Goal: Use online tool/utility: Use online tool/utility

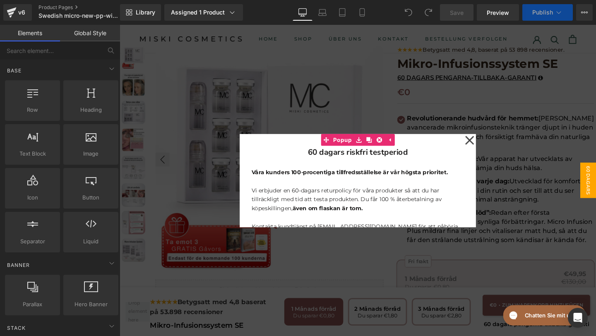
scroll to position [31, 0]
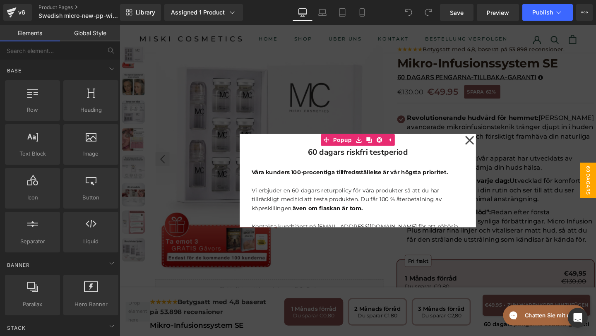
click at [489, 145] on icon at bounding box center [487, 145] width 10 height 41
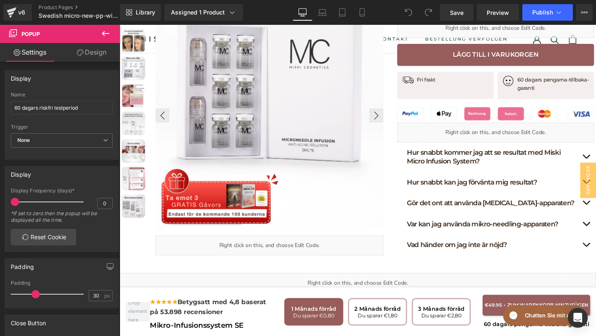
scroll to position [441, 0]
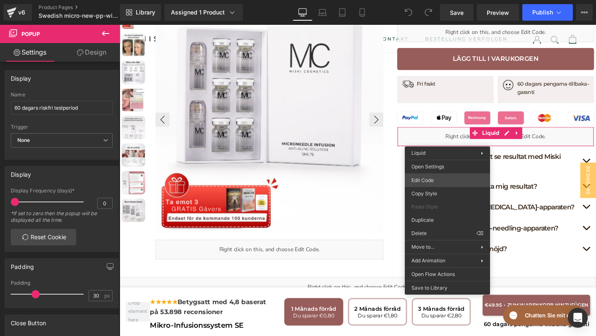
click at [420, 0] on div "You are previewing how the will restyle your page. You can not edit Elements in…" at bounding box center [298, 0] width 596 height 0
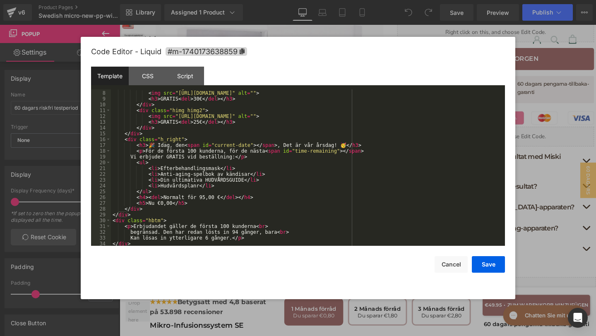
scroll to position [0, 0]
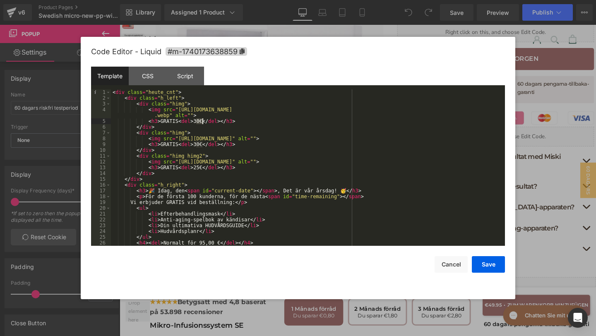
drag, startPoint x: 196, startPoint y: 121, endPoint x: 204, endPoint y: 122, distance: 7.5
click at [204, 122] on div "< div class = "heute_cnt" > < div class = "h_left" > < div class = "himg" > < i…" at bounding box center [306, 173] width 391 height 168
drag, startPoint x: 204, startPoint y: 122, endPoint x: 197, endPoint y: 122, distance: 7.9
click at [197, 121] on div "< div class = "heute_cnt" > < div class = "h_left" > < div class = "himg" > < i…" at bounding box center [306, 173] width 391 height 168
drag, startPoint x: 196, startPoint y: 145, endPoint x: 203, endPoint y: 146, distance: 6.7
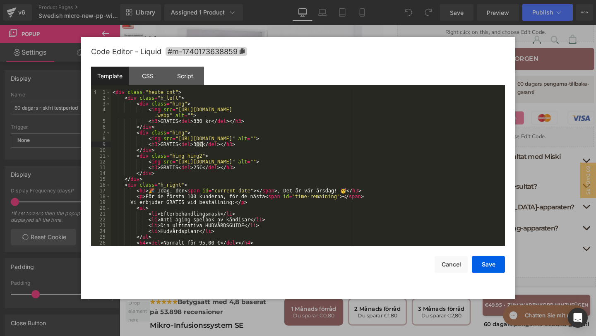
click at [203, 146] on div "< div class = "heute_cnt" > < div class = "h_left" > < div class = "himg" > < i…" at bounding box center [306, 173] width 391 height 168
drag, startPoint x: 204, startPoint y: 145, endPoint x: 196, endPoint y: 146, distance: 8.4
click at [196, 146] on div "< div class = "heute_cnt" > < div class = "h_left" > < div class = "himg" > < i…" at bounding box center [306, 173] width 391 height 168
click at [204, 168] on div "< div class = "heute_cnt" > < div class = "h_left" > < div class = "himg" > < i…" at bounding box center [306, 173] width 391 height 168
click at [476, 266] on button "Save" at bounding box center [488, 264] width 33 height 17
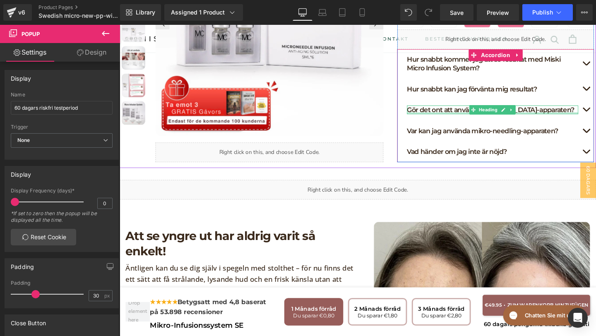
scroll to position [551, 0]
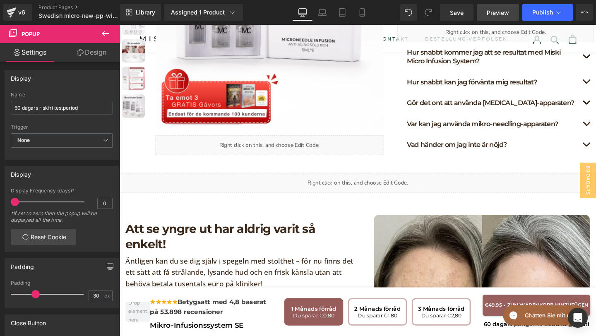
click at [486, 10] on link "Preview" at bounding box center [498, 12] width 42 height 17
drag, startPoint x: 452, startPoint y: 14, endPoint x: 305, endPoint y: 148, distance: 198.6
click at [452, 14] on span "Save" at bounding box center [457, 12] width 14 height 9
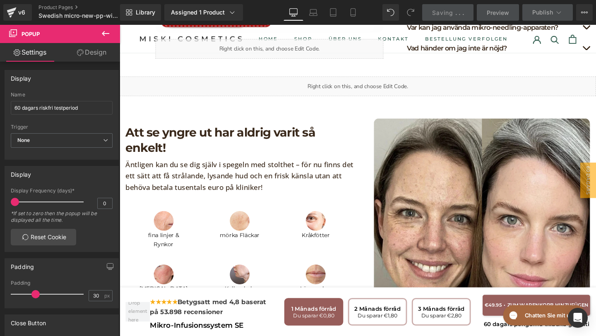
scroll to position [643, 0]
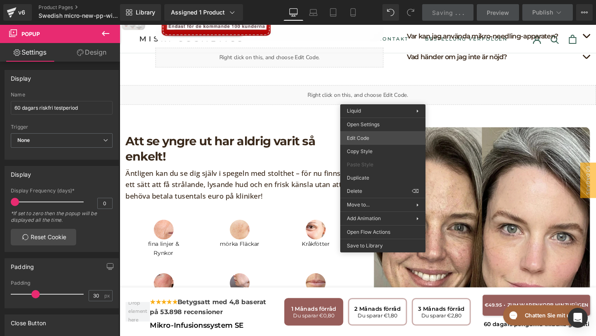
click at [374, 0] on div "You are previewing how the will restyle your page. You can not edit Elements in…" at bounding box center [298, 0] width 596 height 0
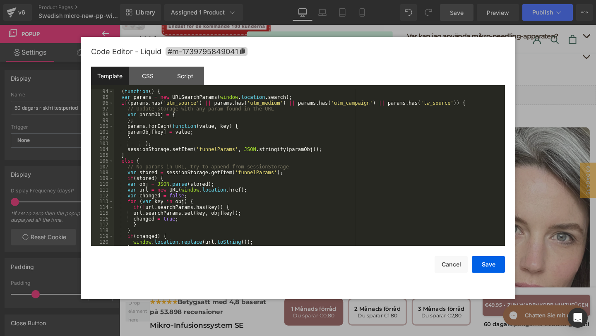
scroll to position [718, 0]
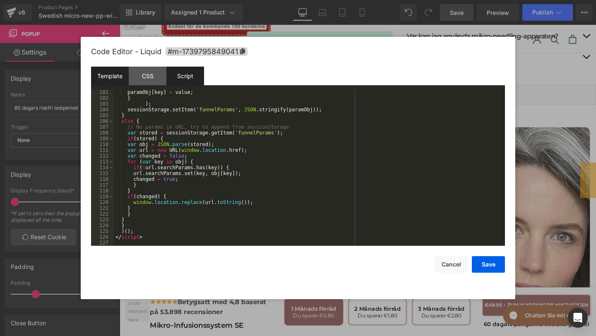
click at [181, 70] on div "Script" at bounding box center [185, 76] width 38 height 19
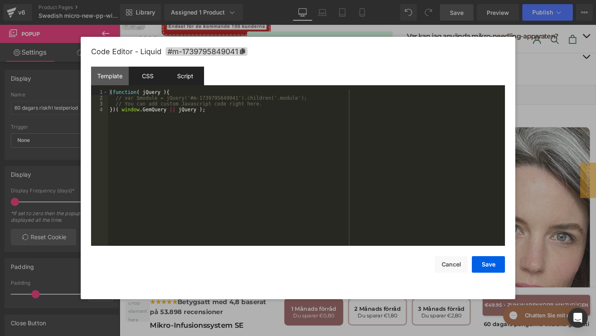
click at [156, 73] on div "CSS" at bounding box center [148, 76] width 38 height 19
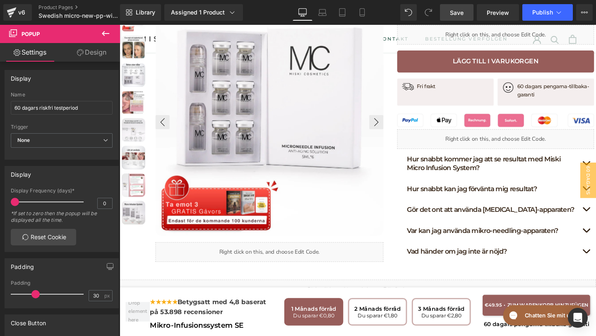
scroll to position [452, 0]
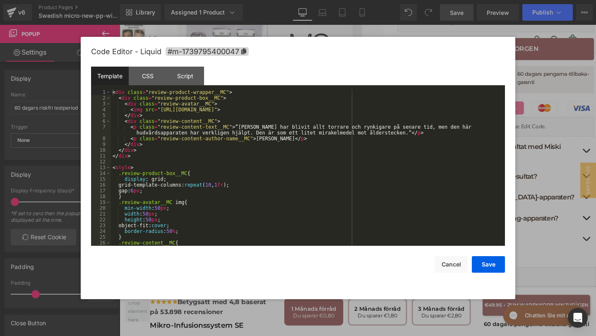
click at [314, 0] on div "You are previewing how the will restyle your page. You can not edit Elements in…" at bounding box center [298, 0] width 596 height 0
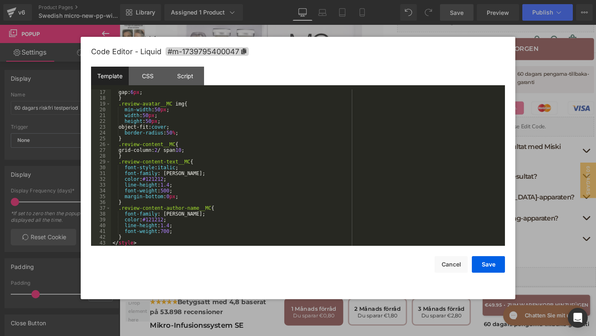
scroll to position [98, 0]
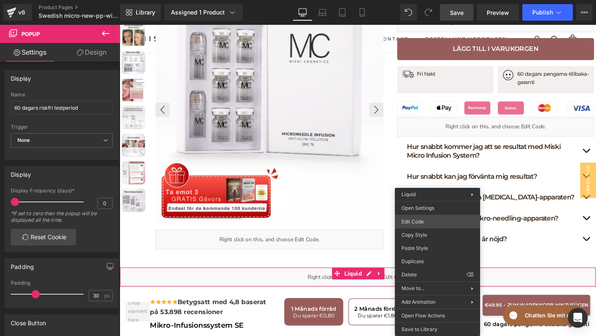
click at [419, 0] on div "You are previewing how the will restyle your page. You can not edit Elements in…" at bounding box center [298, 0] width 596 height 0
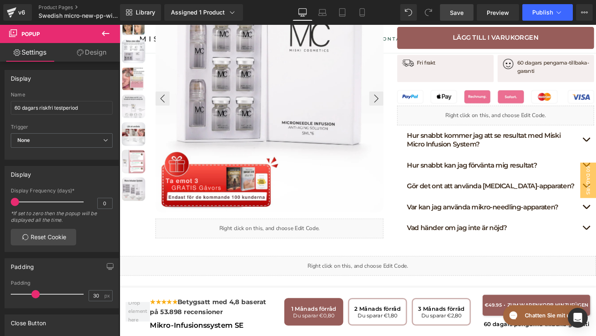
scroll to position [435, 0]
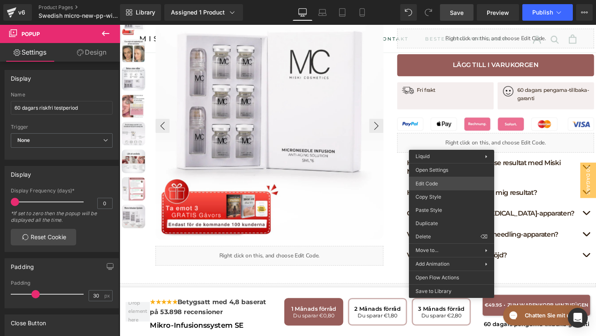
click at [446, 0] on div "You are previewing how the will restyle your page. You can not edit Elements in…" at bounding box center [298, 0] width 596 height 0
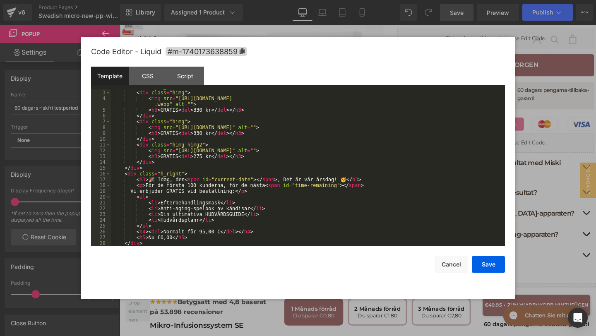
scroll to position [46, 0]
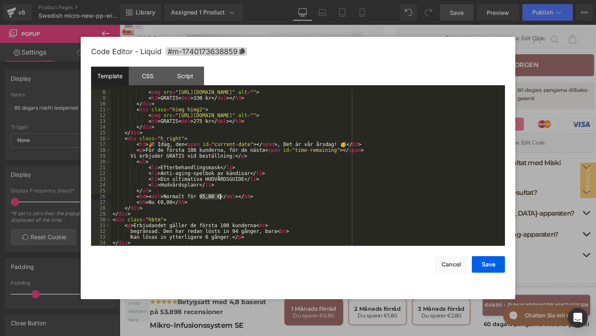
drag, startPoint x: 199, startPoint y: 196, endPoint x: 221, endPoint y: 197, distance: 22.0
click at [221, 197] on div "< img src = "[URL][DOMAIN_NAME]" alt = "" > < h3 > GRATIS < del > 330 kr </ del…" at bounding box center [306, 173] width 391 height 168
paste textarea
click at [204, 194] on div "< img src = "[URL][DOMAIN_NAME]" alt = "" > < h3 > GRATIS < del > 330 kr </ del…" at bounding box center [306, 173] width 391 height 168
click at [161, 204] on div "< img src = "[URL][DOMAIN_NAME]" alt = "" > < h3 > GRATIS < del > 330 kr </ del…" at bounding box center [306, 173] width 391 height 168
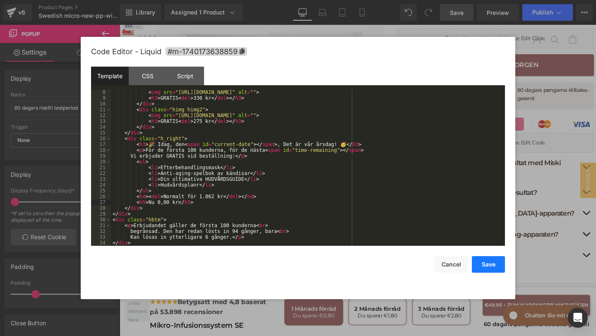
click at [480, 266] on button "Save" at bounding box center [488, 264] width 33 height 17
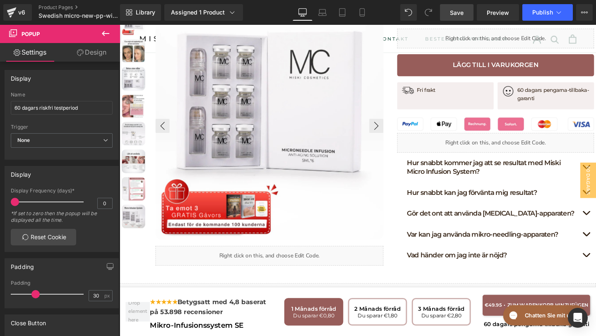
click at [464, 19] on link "Save" at bounding box center [457, 12] width 34 height 17
click at [463, 14] on span "Save" at bounding box center [457, 12] width 14 height 9
click at [455, 17] on link "Save" at bounding box center [457, 12] width 34 height 17
